Goal: Browse casually: Explore the website without a specific task or goal

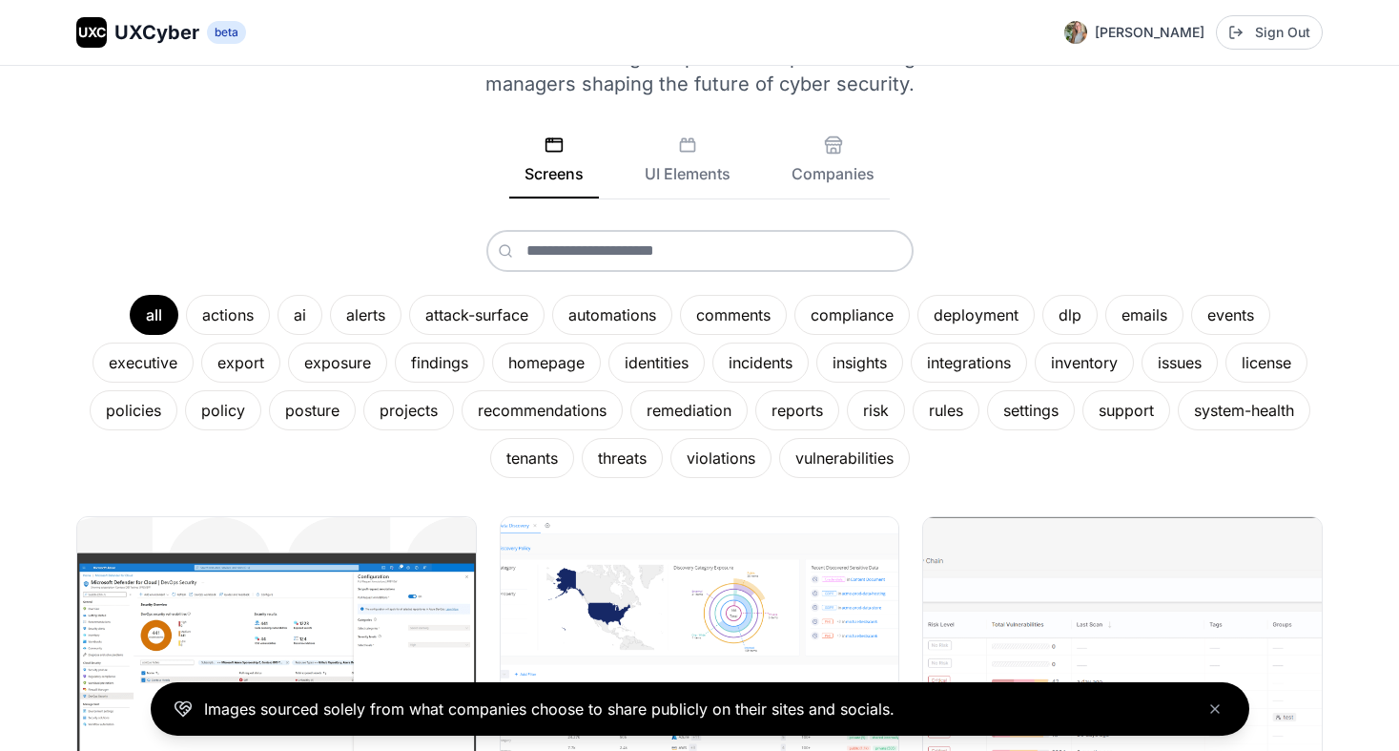
scroll to position [134, 0]
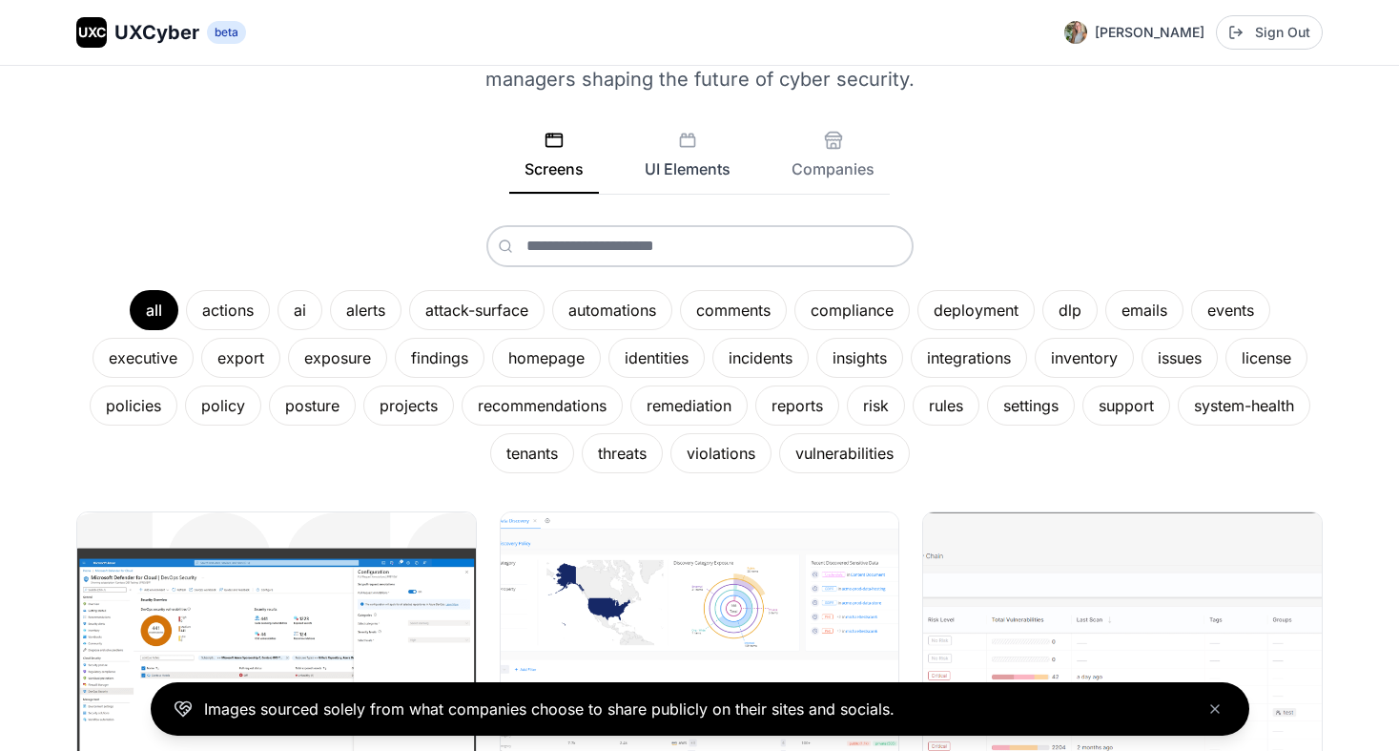
click at [709, 149] on button "UI Elements" at bounding box center [688, 162] width 116 height 63
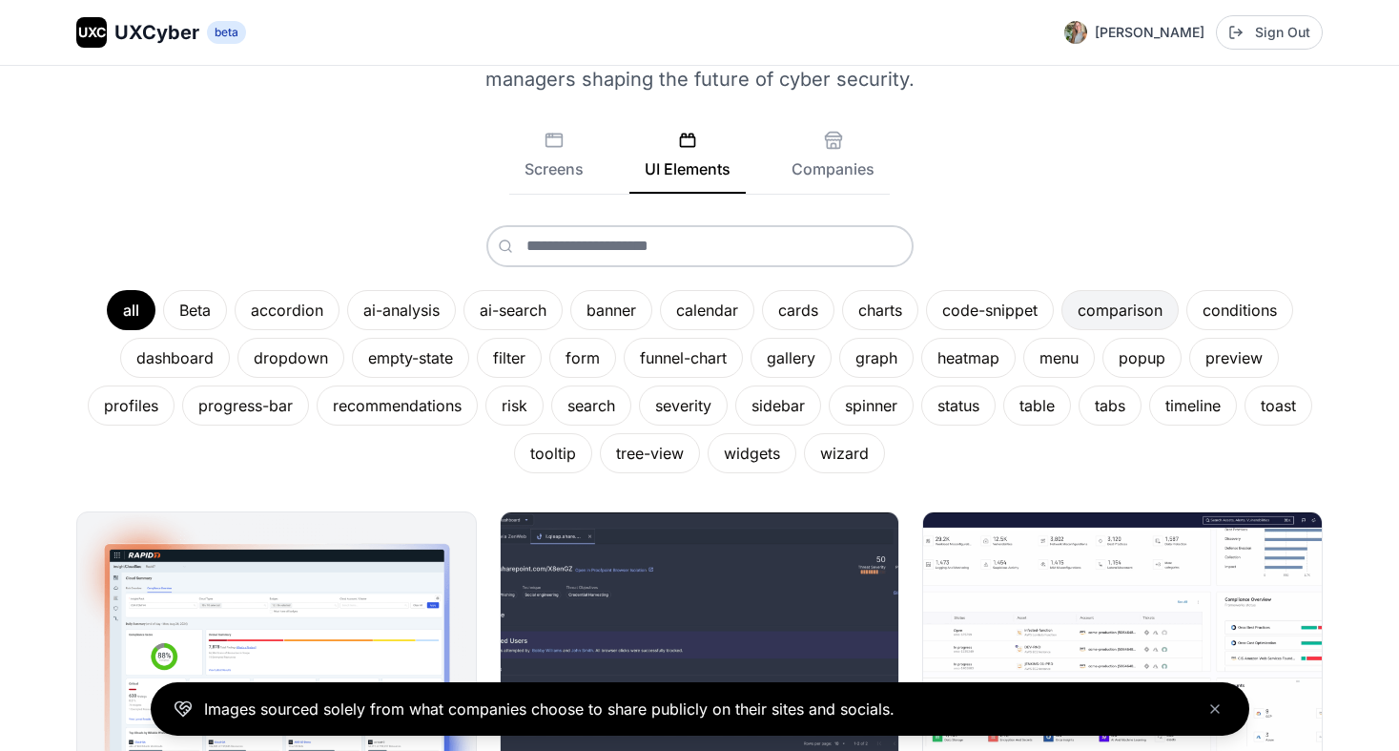
click at [1138, 290] on div "comparison" at bounding box center [1120, 310] width 117 height 40
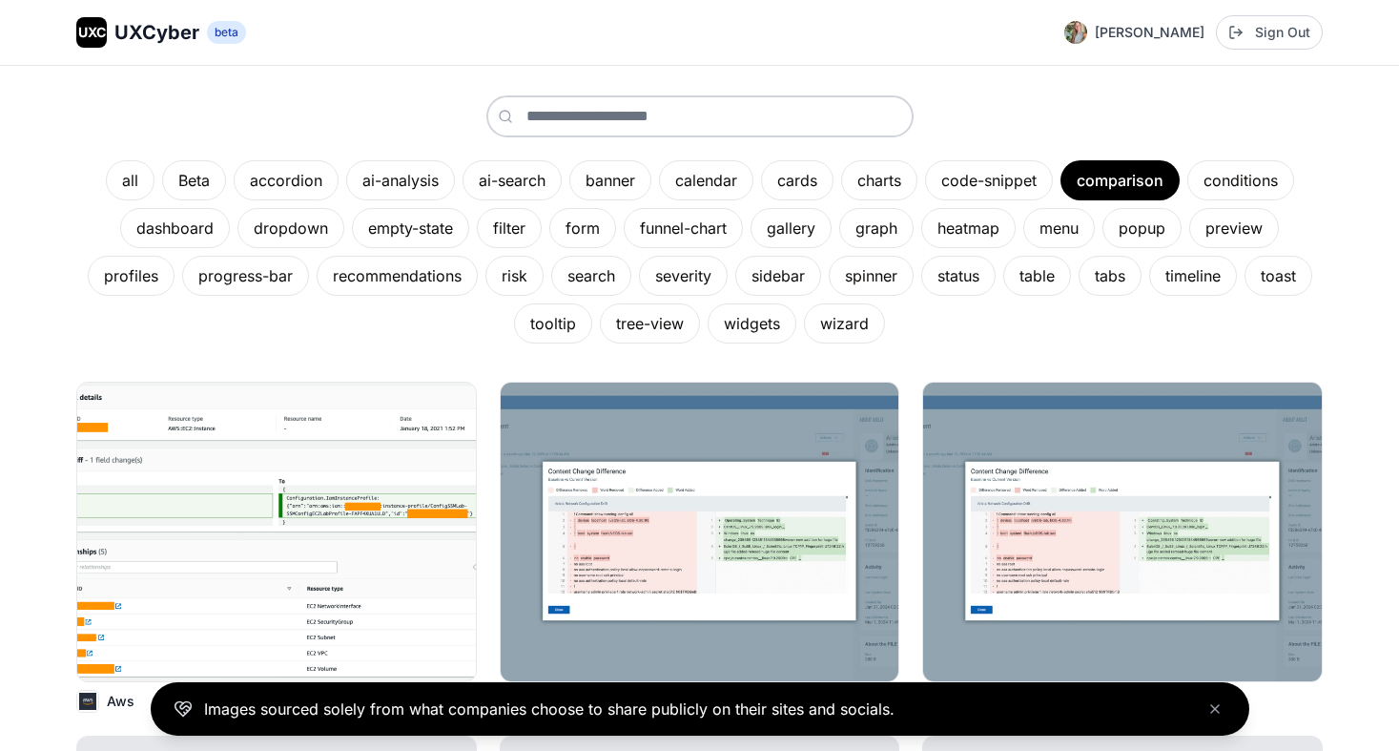
scroll to position [277, 0]
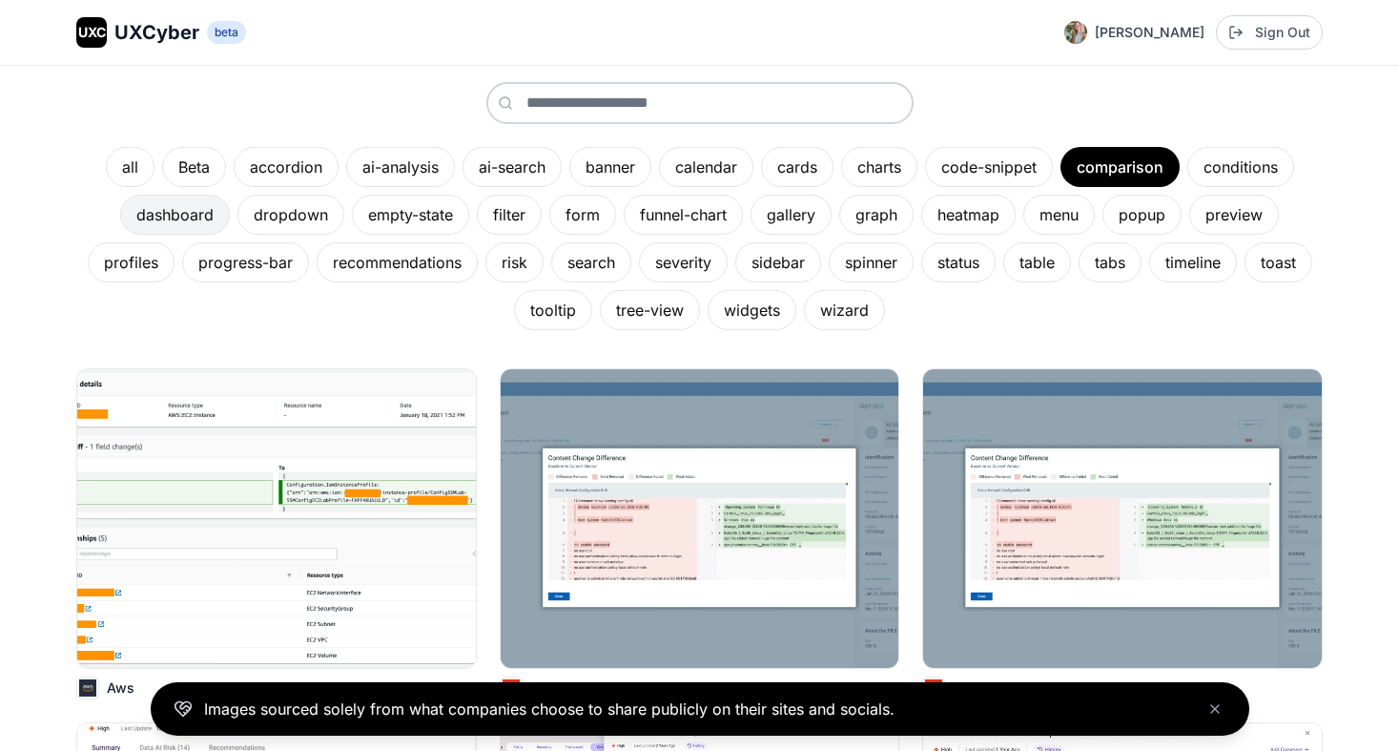
click at [171, 200] on div "dashboard" at bounding box center [175, 215] width 110 height 40
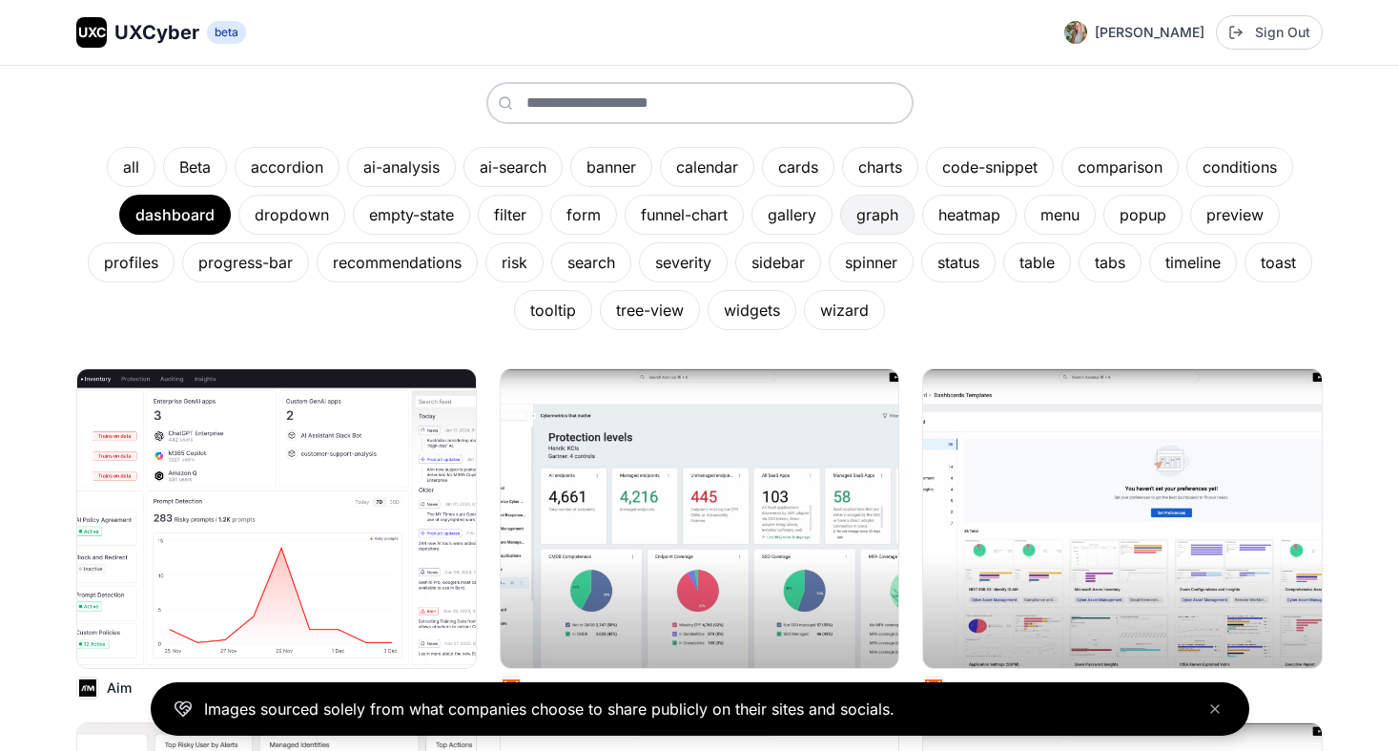
click at [876, 207] on div "graph" at bounding box center [877, 215] width 74 height 40
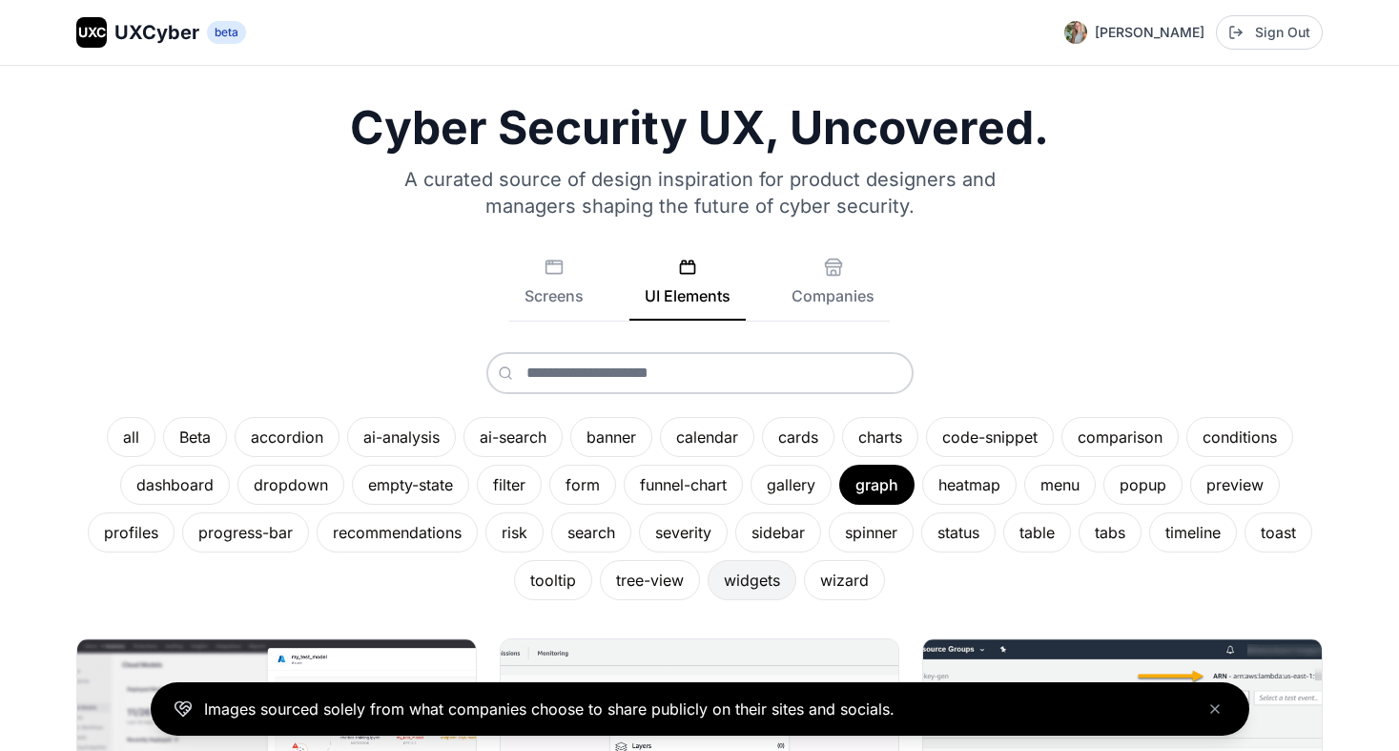
scroll to position [0, 0]
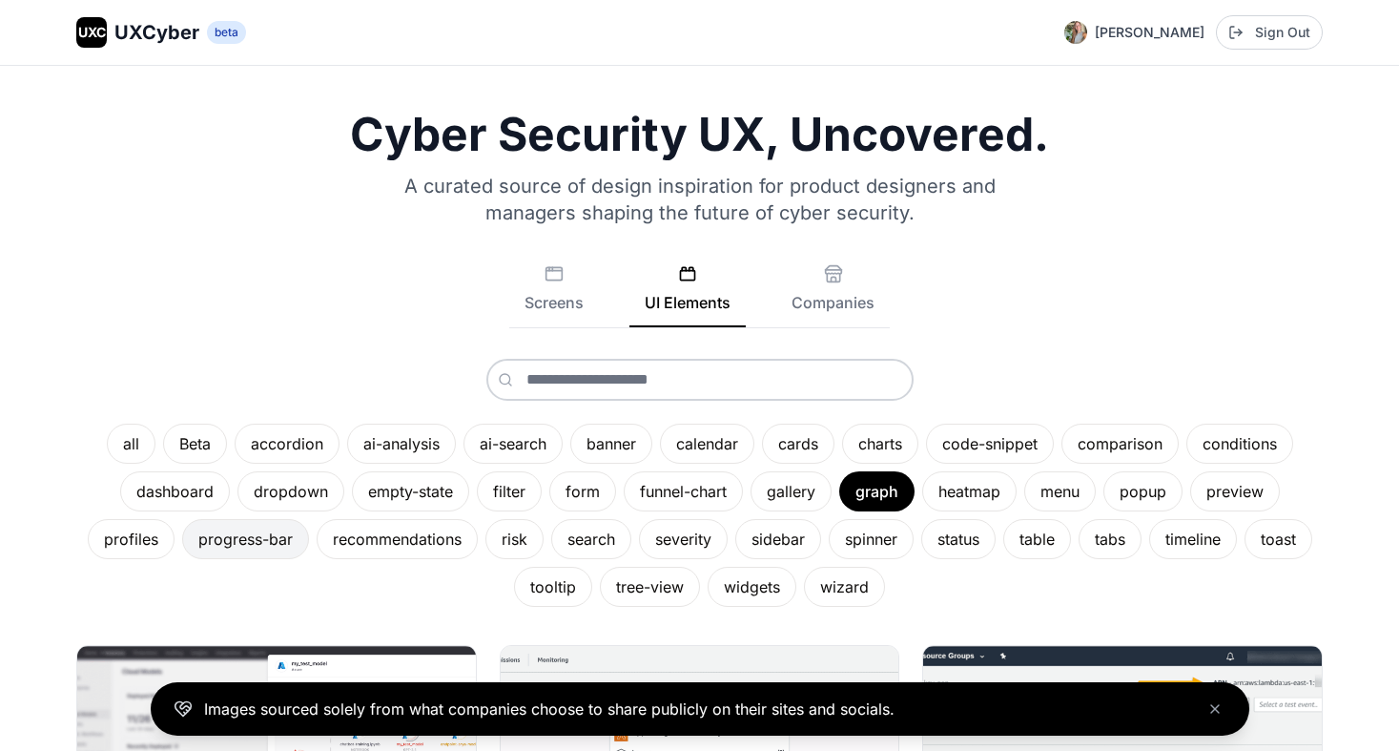
click at [273, 529] on div "progress-bar" at bounding box center [245, 539] width 127 height 40
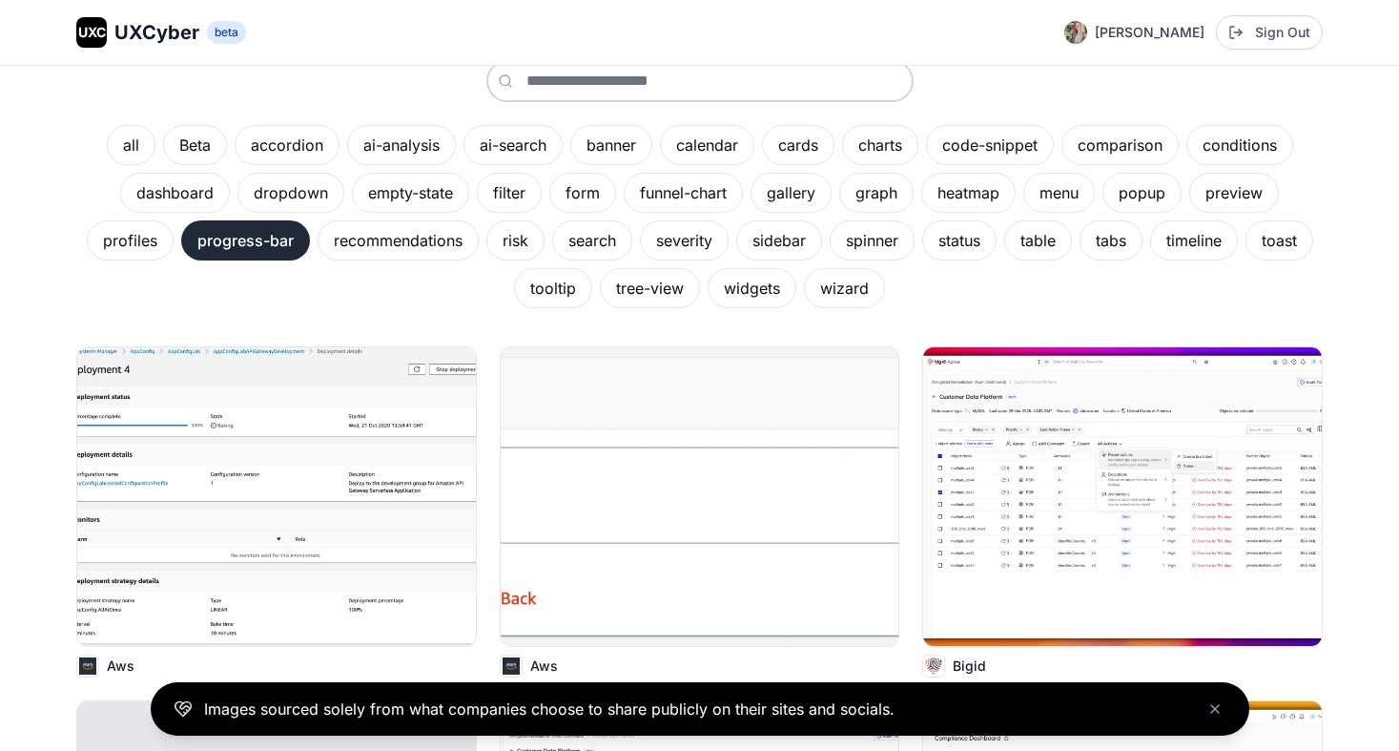
scroll to position [302, 0]
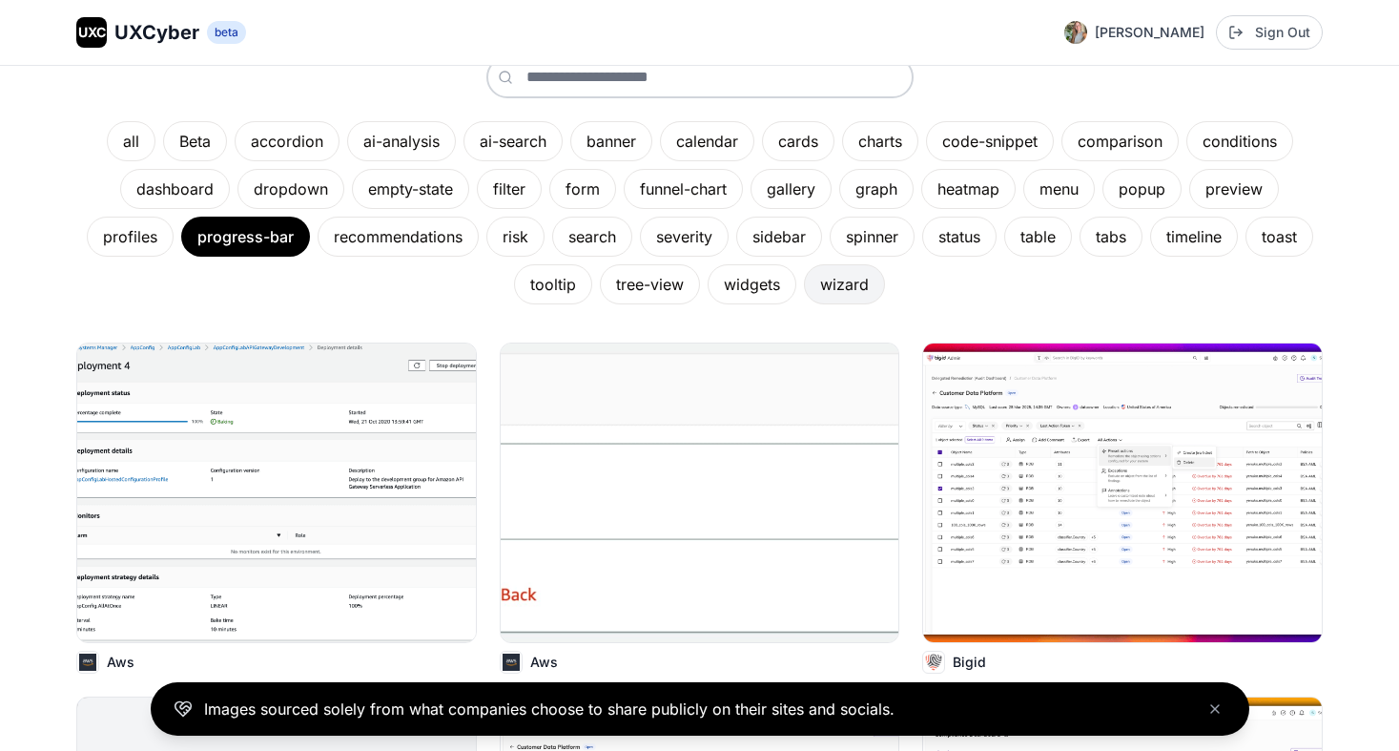
click at [820, 287] on div "wizard" at bounding box center [844, 284] width 81 height 40
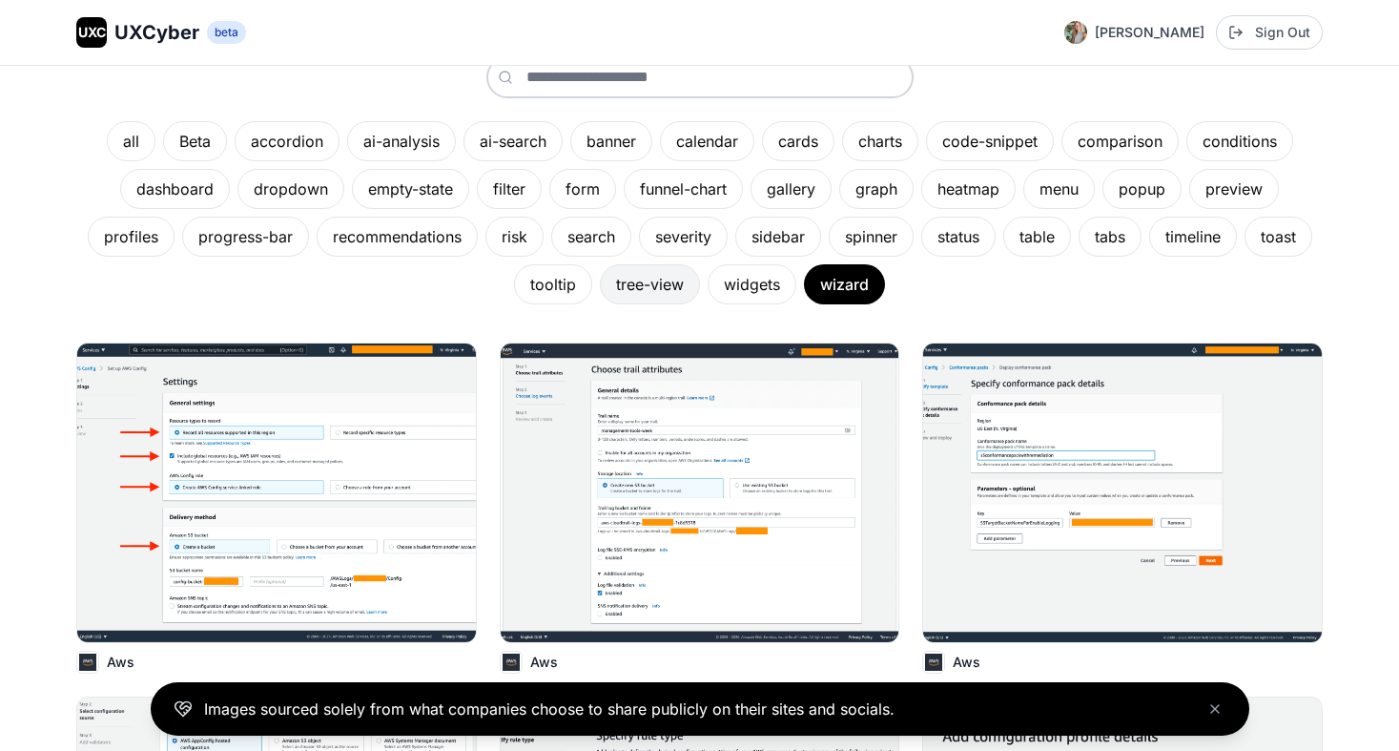
click at [639, 289] on div "tree-view" at bounding box center [650, 284] width 100 height 40
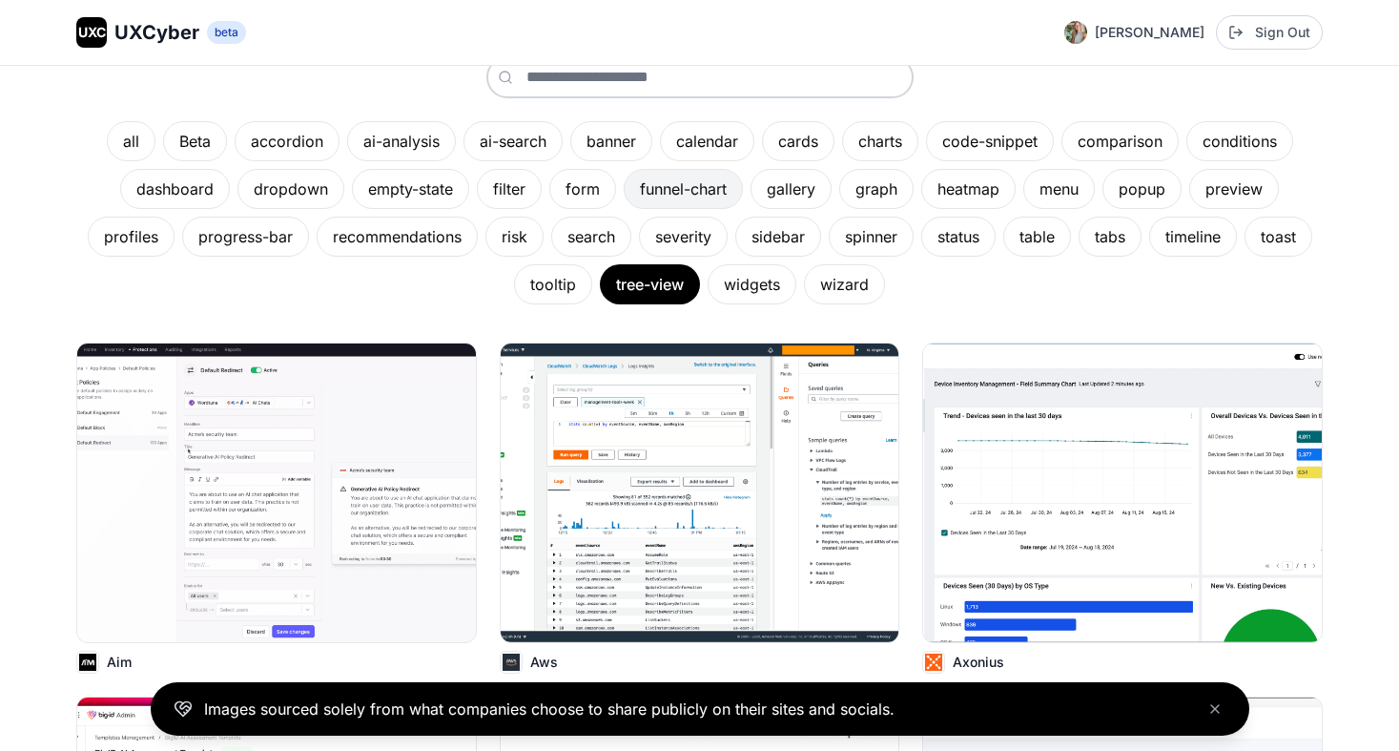
click at [678, 177] on div "funnel-chart" at bounding box center [683, 189] width 119 height 40
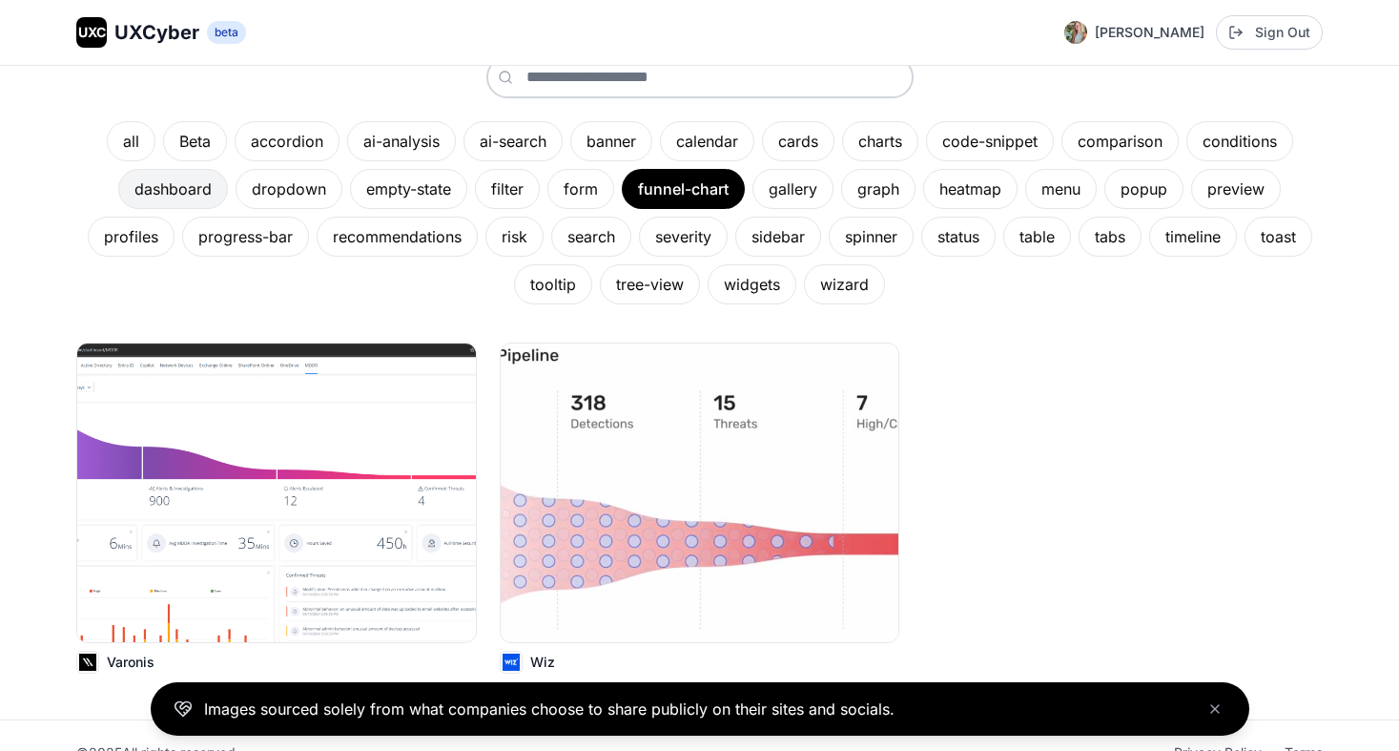
click at [198, 195] on div "dashboard" at bounding box center [173, 189] width 110 height 40
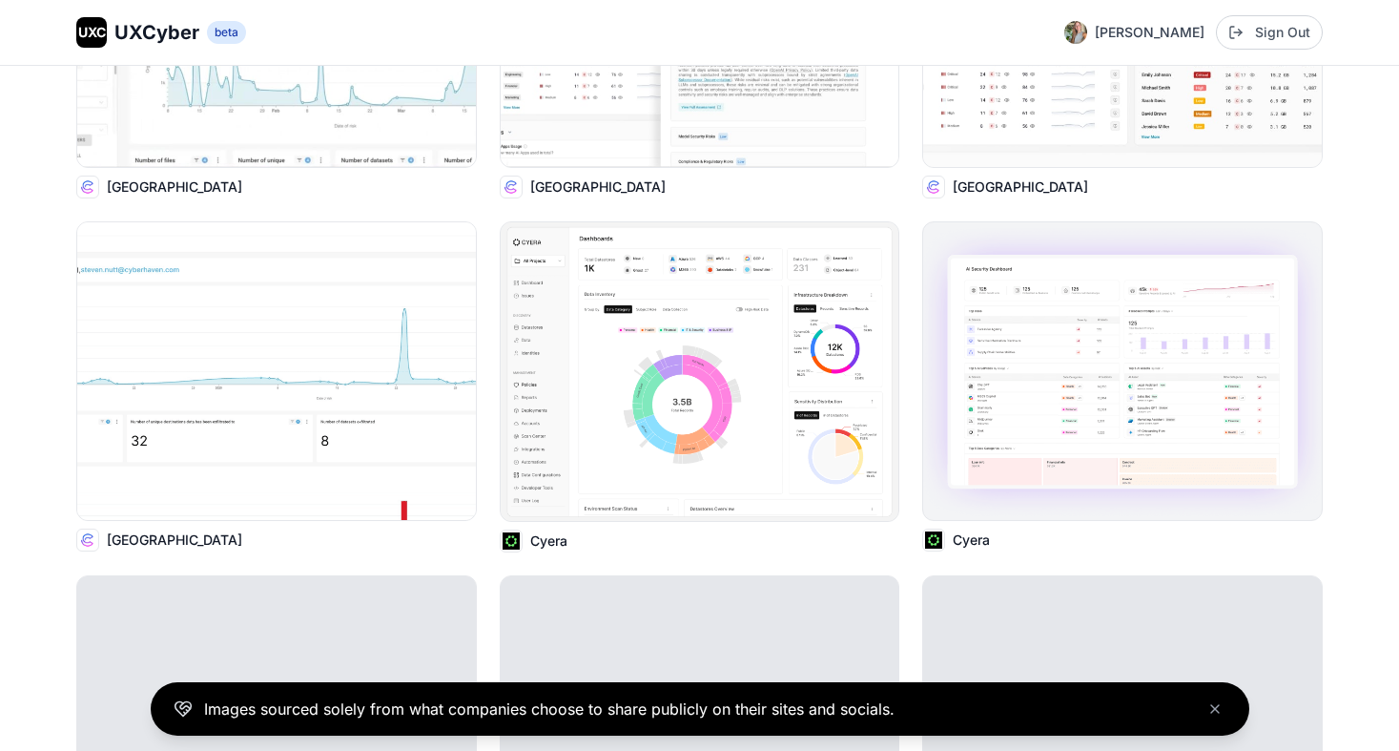
scroll to position [9267, 0]
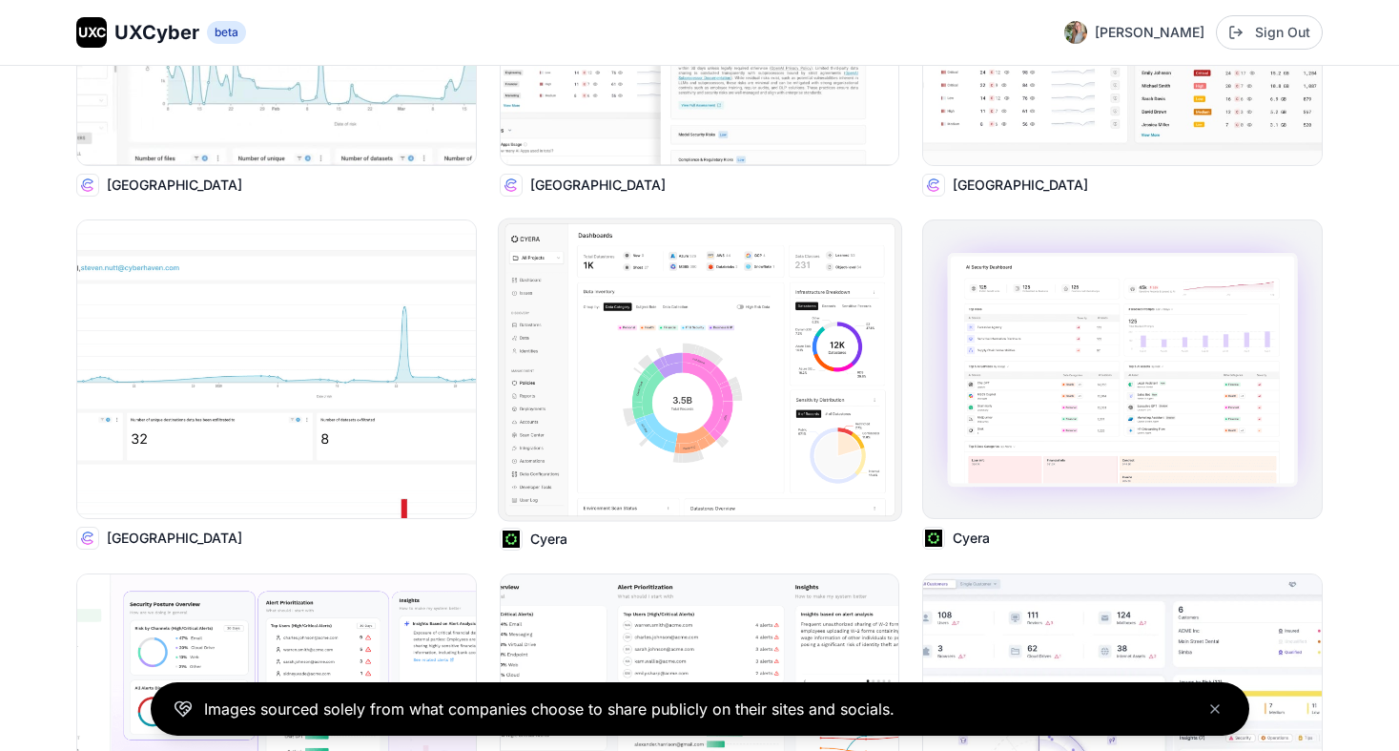
click at [776, 423] on img at bounding box center [700, 368] width 403 height 301
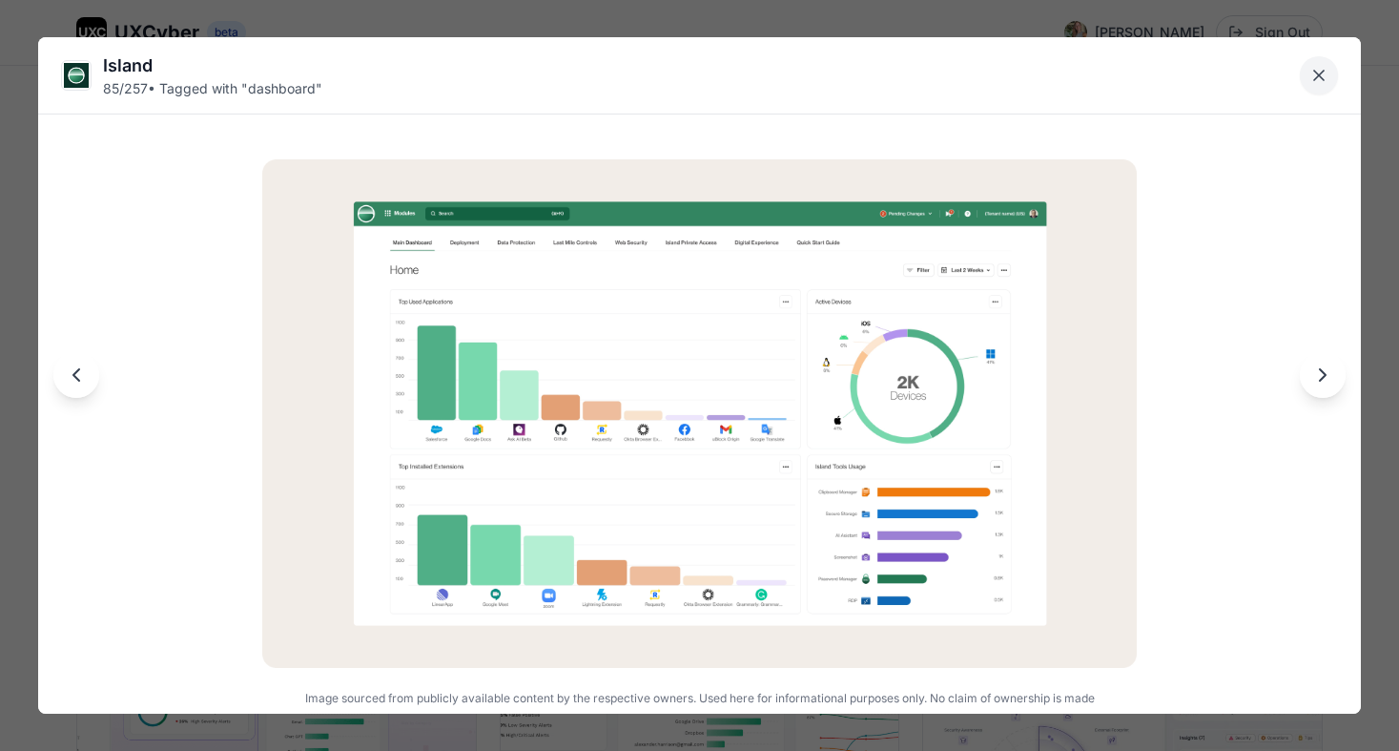
click at [1329, 82] on button "Close lightbox" at bounding box center [1319, 75] width 38 height 38
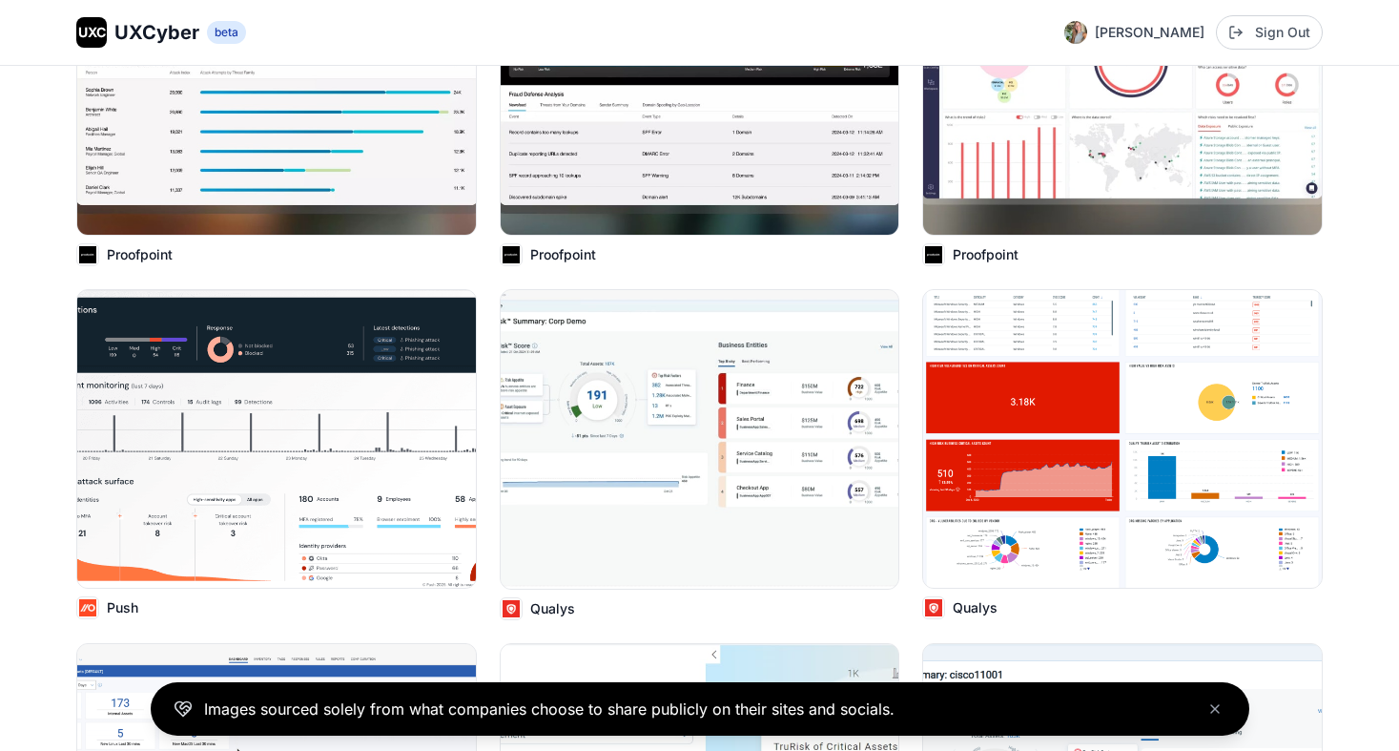
scroll to position [17692, 0]
